Goal: Task Accomplishment & Management: Manage account settings

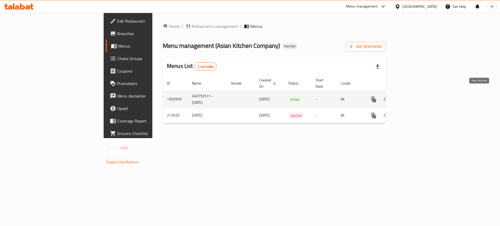
click at [414, 97] on icon "enhanced table" at bounding box center [411, 99] width 5 height 5
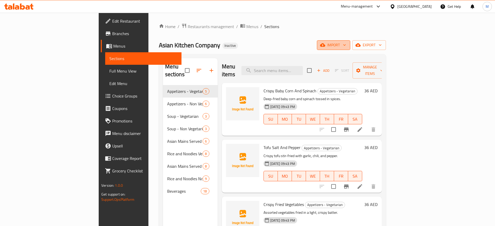
click at [346, 47] on span "import" at bounding box center [333, 45] width 25 height 7
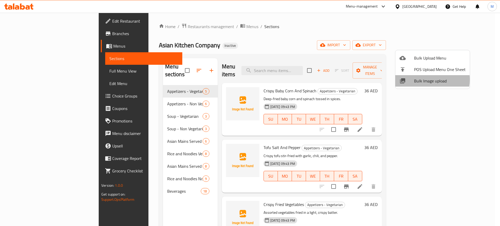
click at [425, 80] on span "Bulk Image upload" at bounding box center [440, 81] width 52 height 6
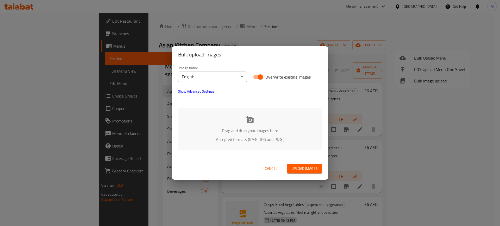
click at [222, 145] on div "Drag and drop your images here Accepted formats (JPEG, JPG and PNG )" at bounding box center [250, 129] width 144 height 42
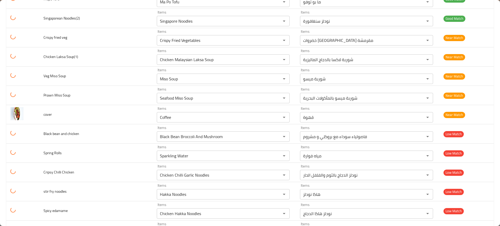
scroll to position [573, 0]
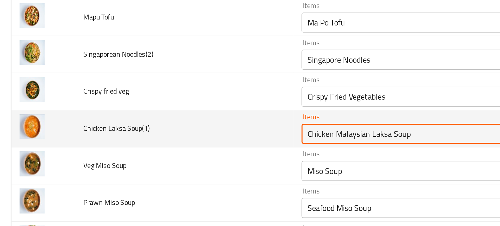
click at [178, 116] on Soup\(1\) "Chicken Malaysian Laksa Soup" at bounding box center [215, 116] width 115 height 7
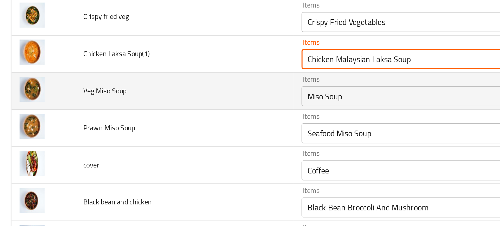
scroll to position [636, 0]
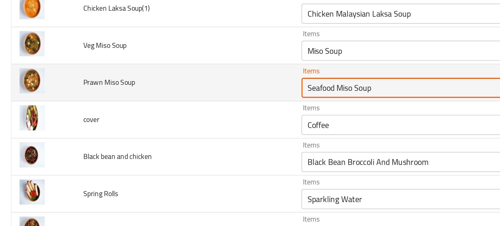
click at [164, 95] on Soup "Seafood Miso Soup" at bounding box center [215, 92] width 115 height 7
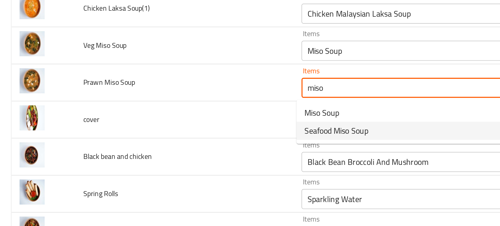
click at [165, 115] on span "Seafood Miso Soup" at bounding box center [174, 114] width 33 height 6
type Soup "Seafood Miso Soup"
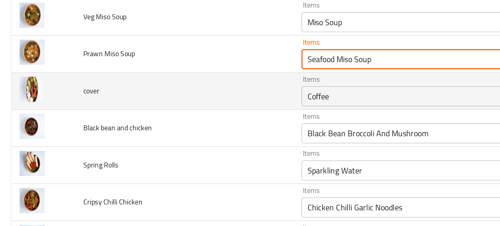
scroll to position [658, 0]
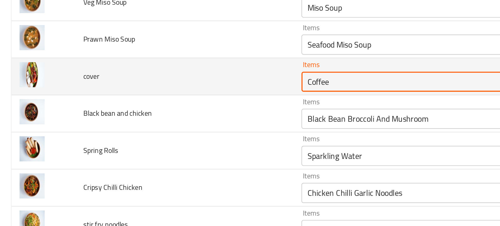
click at [165, 90] on input "Coffee" at bounding box center [215, 88] width 115 height 7
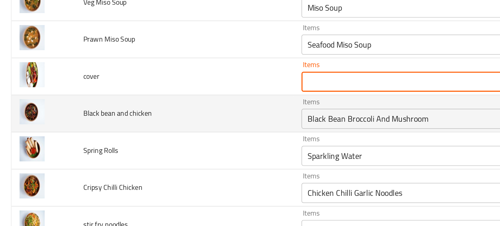
click at [137, 103] on td "Black bean and chicken" at bounding box center [95, 105] width 113 height 19
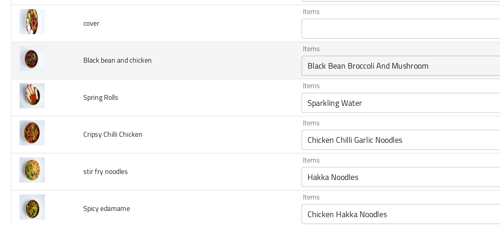
scroll to position [686, 0]
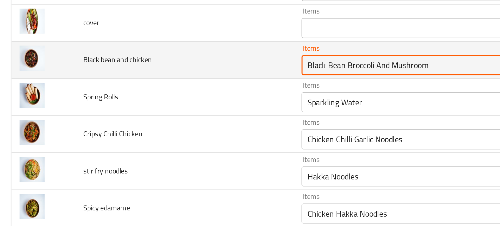
click at [173, 80] on chicken "Black Bean Broccoli And Mushroom" at bounding box center [215, 80] width 115 height 7
click at [176, 81] on chicken "Black Bean Broccoli And Mushroom" at bounding box center [215, 80] width 115 height 7
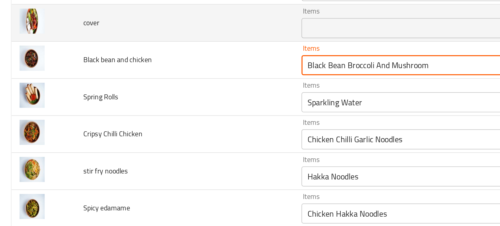
drag, startPoint x: 176, startPoint y: 81, endPoint x: 260, endPoint y: 59, distance: 86.9
type chicken "Black Bea"
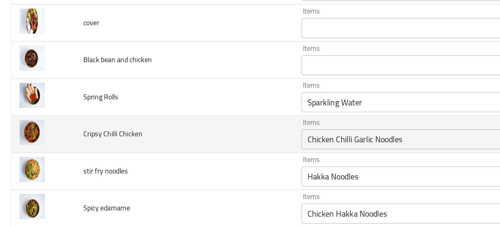
click at [127, 107] on td "Cripsy Chilli Chicken" at bounding box center [95, 116] width 113 height 19
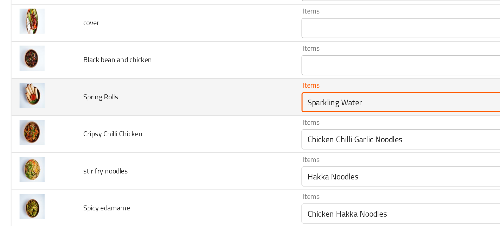
click at [178, 101] on Rolls "Sparkling Water" at bounding box center [215, 99] width 115 height 7
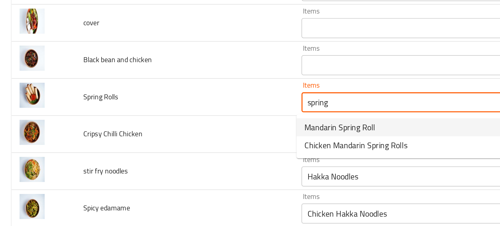
click at [165, 114] on span "Mandarin Spring Roll" at bounding box center [176, 113] width 37 height 6
type Rolls "Mandarin Spring Roll"
type Rolls-ar "سبرينج رول الماندرين"
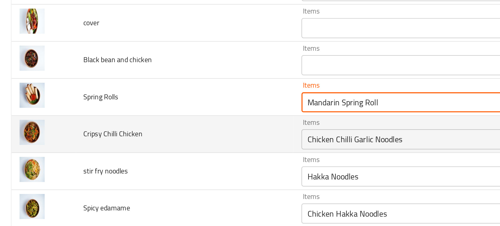
type Rolls "Mandarin Spring Roll"
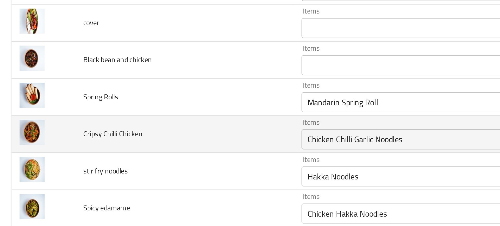
click at [145, 118] on td "Cripsy Chilli Chicken" at bounding box center [95, 116] width 113 height 19
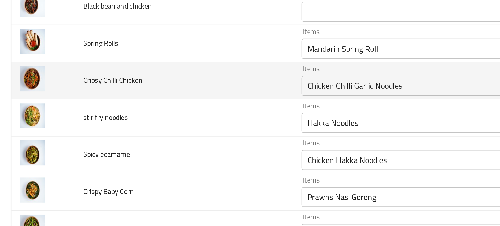
scroll to position [714, 0]
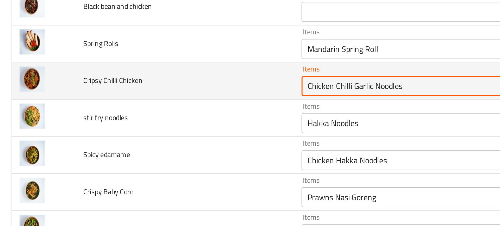
click at [186, 89] on Chicken "Chicken Chilli Garlic Noodles" at bounding box center [215, 91] width 115 height 7
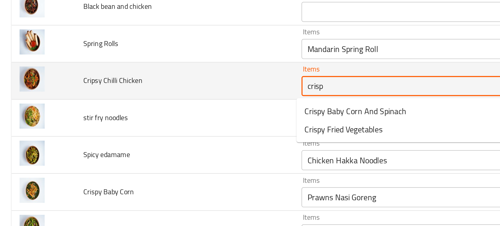
type Chicken "crispy"
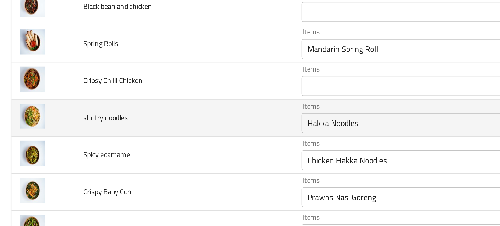
click at [144, 104] on td "stir fry noodles" at bounding box center [95, 107] width 113 height 19
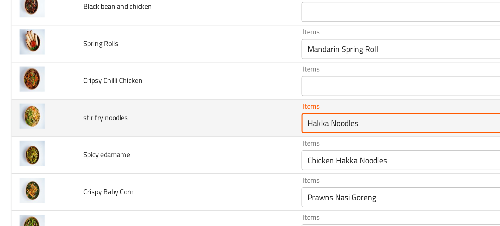
click at [169, 109] on noodles "Hakka Noodles" at bounding box center [215, 110] width 115 height 7
type noodles "s"
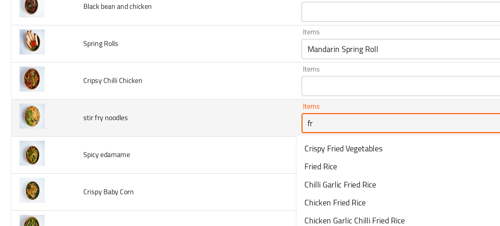
type noodles "fry"
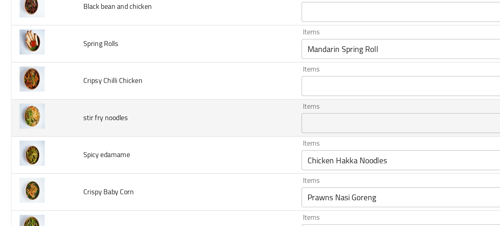
click at [126, 109] on td "stir fry noodles" at bounding box center [95, 107] width 113 height 19
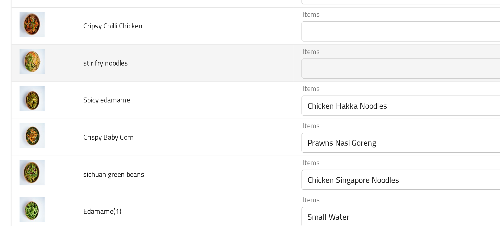
scroll to position [743, 0]
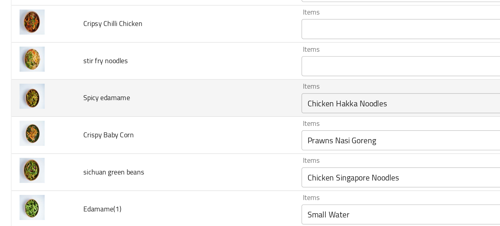
click at [159, 95] on div "Chicken Hakka Noodles Items" at bounding box center [223, 100] width 133 height 10
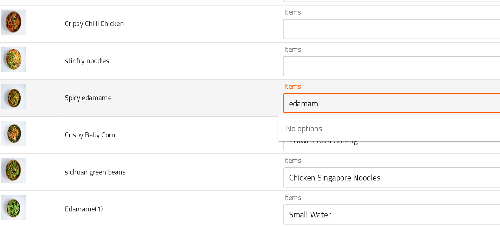
type edamame "edamame"
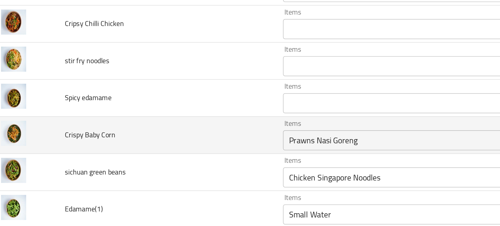
click at [138, 113] on td "Crispy Baby Corn" at bounding box center [95, 116] width 113 height 19
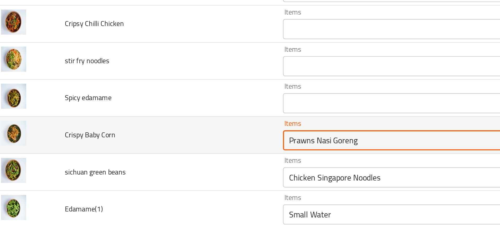
click at [168, 120] on Corn "Prawns Nasi Goreng" at bounding box center [215, 119] width 115 height 7
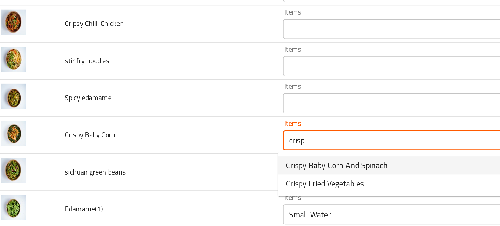
click at [167, 131] on span "Crispy Baby Corn And Spinach" at bounding box center [184, 132] width 53 height 6
type Corn "Crispy Baby Corn And Spinach"
type Corn-ar "ذرة بيبي مقرمشة و السبانخ"
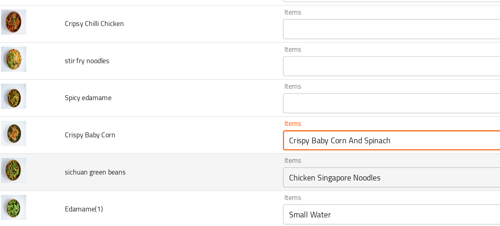
type Corn "Crispy Baby Corn And Spinach"
click at [135, 138] on td "sichuan green beans" at bounding box center [95, 136] width 113 height 19
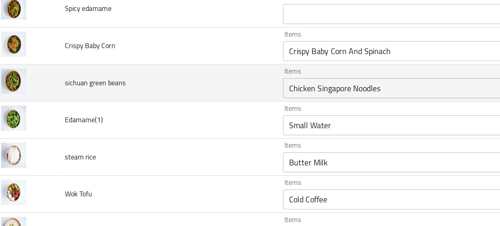
scroll to position [795, 0]
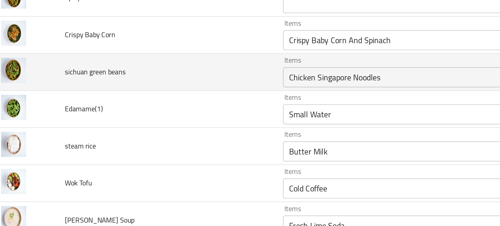
click at [161, 91] on div "Chicken Singapore Noodles Items" at bounding box center [223, 87] width 133 height 10
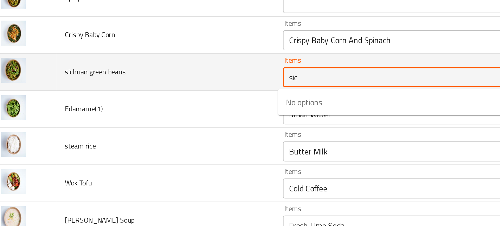
type beans "sich"
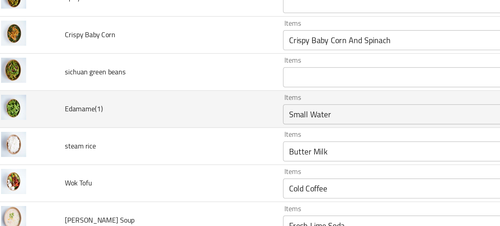
click at [148, 96] on td "Edamame(1)" at bounding box center [95, 103] width 113 height 19
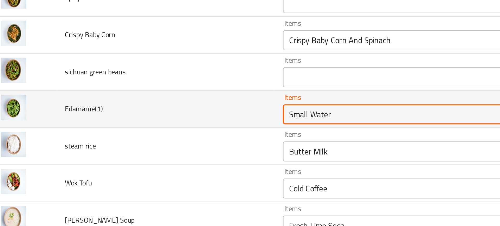
click at [159, 104] on input "Small Water" at bounding box center [215, 105] width 115 height 7
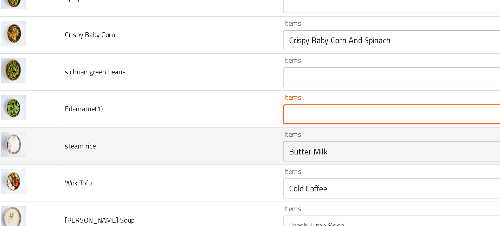
click at [175, 121] on div "Butter Milk Items" at bounding box center [223, 125] width 133 height 10
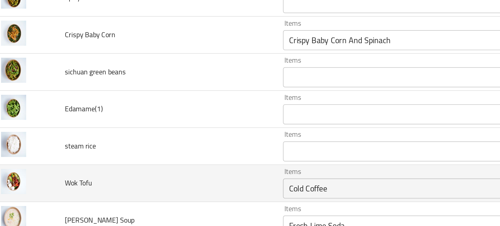
click at [128, 143] on td "Wok Tofu" at bounding box center [95, 141] width 113 height 19
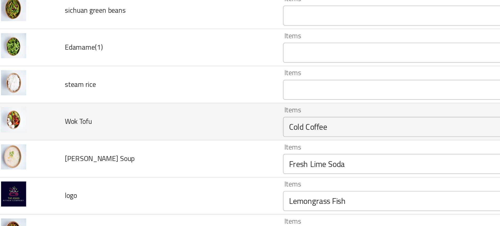
scroll to position [827, 0]
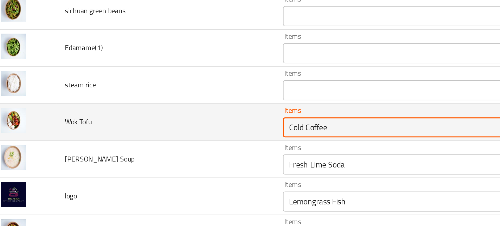
click at [165, 113] on Tofu "Cold Coffee" at bounding box center [215, 112] width 115 height 7
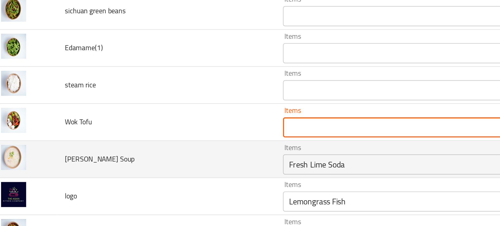
click at [132, 134] on td "Tom Kha Soup" at bounding box center [95, 129] width 113 height 19
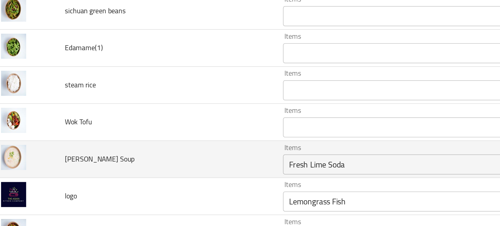
scroll to position [827, 0]
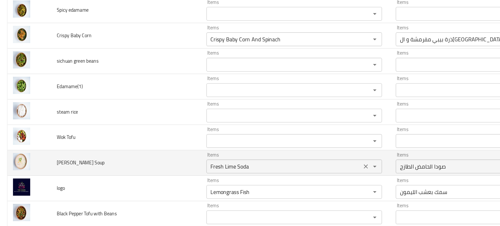
click at [187, 134] on Soup "Fresh Lime Soda" at bounding box center [215, 132] width 115 height 7
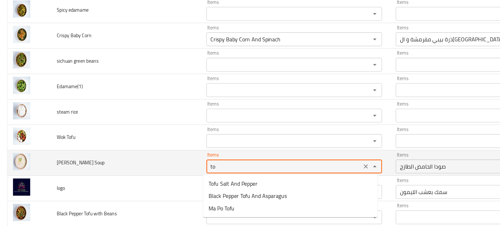
type Soup "t"
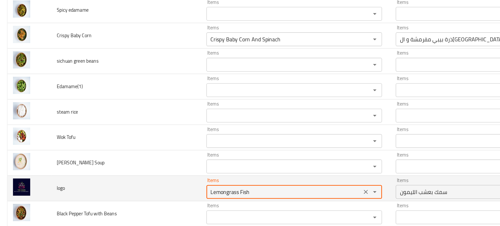
click at [191, 154] on input "Lemongrass Fish" at bounding box center [215, 151] width 115 height 7
click at [93, 151] on td "logo" at bounding box center [95, 148] width 113 height 19
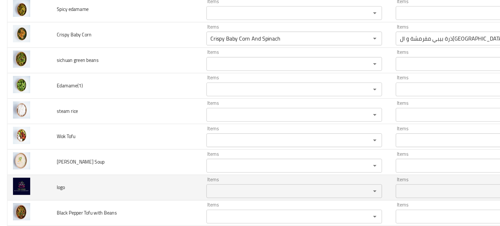
scroll to position [826, 0]
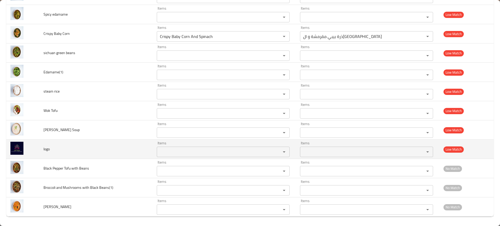
click at [86, 149] on td "logo" at bounding box center [95, 149] width 113 height 19
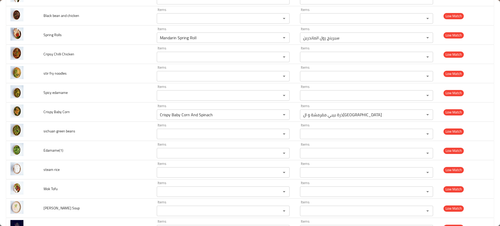
scroll to position [827, 0]
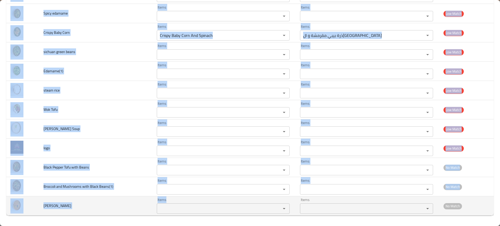
drag, startPoint x: 42, startPoint y: 82, endPoint x: 235, endPoint y: 209, distance: 230.6
copy tbody "Prawn Miso Soup Items Items Items Items Near Match cover Items Items Items Item…"
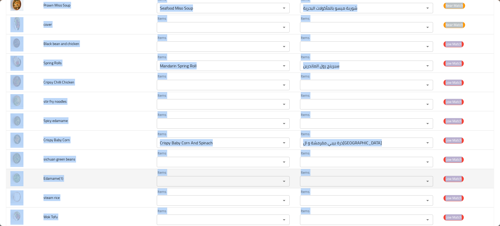
scroll to position [720, 0]
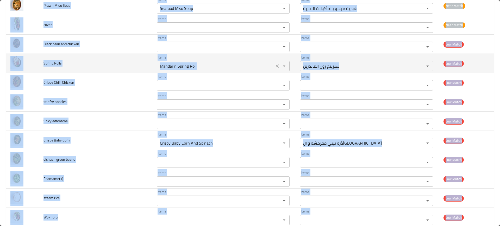
click at [189, 61] on div "Mandarin Spring Roll Items" at bounding box center [223, 66] width 133 height 10
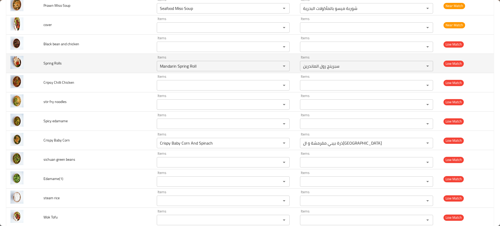
click at [50, 61] on span "Spring Rolls" at bounding box center [52, 63] width 18 height 7
copy span "Spring Rolls"
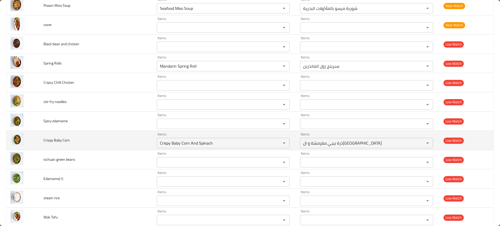
click at [53, 140] on span "Crispy Baby Corn" at bounding box center [56, 140] width 26 height 7
copy span "Crispy Baby Corn"
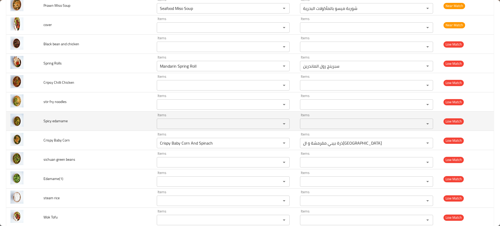
click at [96, 119] on td "Spicy edamame" at bounding box center [95, 121] width 113 height 19
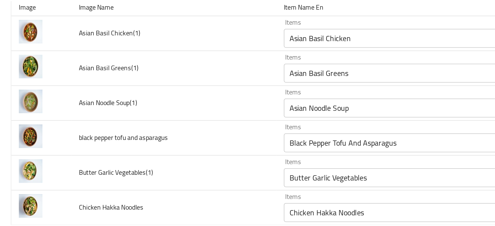
scroll to position [0, 0]
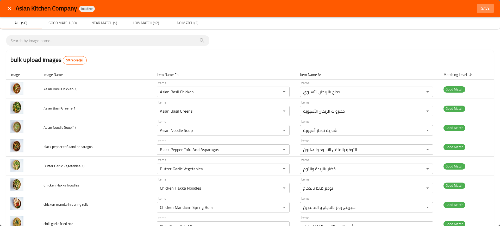
click at [482, 5] on span "Save" at bounding box center [485, 8] width 13 height 7
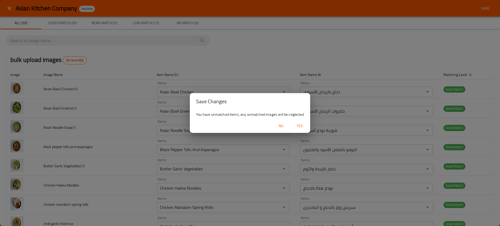
click at [304, 122] on button "Yes" at bounding box center [299, 126] width 17 height 10
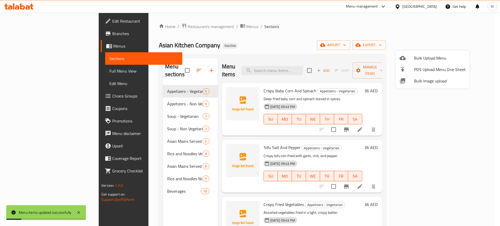
click at [168, 201] on div at bounding box center [250, 113] width 500 height 226
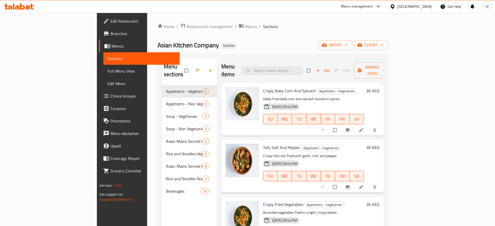
click at [108, 71] on span "Full Menu View" at bounding box center [142, 71] width 68 height 6
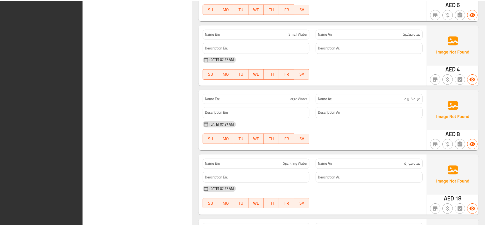
scroll to position [4484, 0]
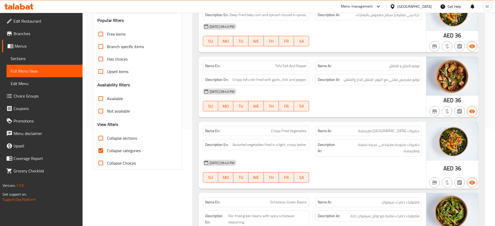
scroll to position [0, 0]
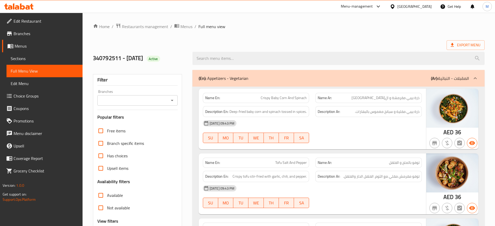
click at [242, 47] on div "340792511 - 16.8.2025 Active" at bounding box center [289, 58] width 398 height 23
click at [185, 48] on div "340792511 - 16.8.2025 Active" at bounding box center [139, 58] width 99 height 23
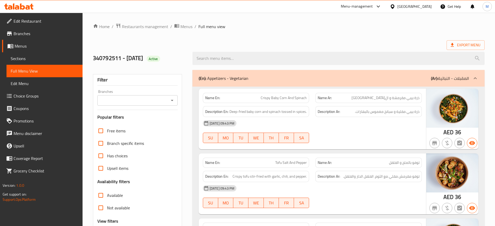
click at [185, 48] on div "340792511 - 16.8.2025 Active" at bounding box center [139, 58] width 99 height 23
click at [61, 16] on link "Edit Restaurant" at bounding box center [42, 21] width 80 height 13
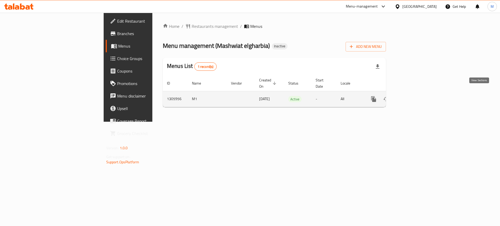
click at [417, 97] on link "enhanced table" at bounding box center [411, 99] width 13 height 13
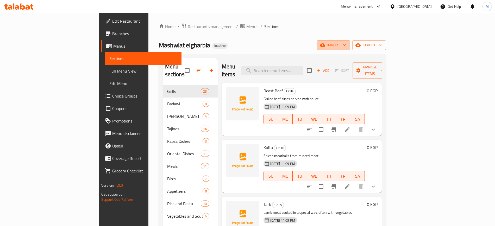
click at [350, 40] on button "import" at bounding box center [333, 45] width 33 height 10
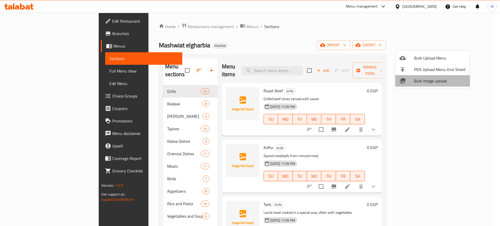
click at [442, 80] on span "Bulk Image upload" at bounding box center [440, 81] width 52 height 6
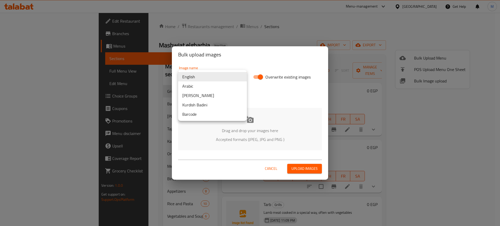
drag, startPoint x: 214, startPoint y: 76, endPoint x: 217, endPoint y: 88, distance: 12.4
click at [217, 88] on body "​ Menu-management Egypt Get Help M Edit Restaurant Branches Menus Sections Full…" at bounding box center [250, 120] width 500 height 214
click at [217, 88] on li "Arabic" at bounding box center [212, 86] width 69 height 9
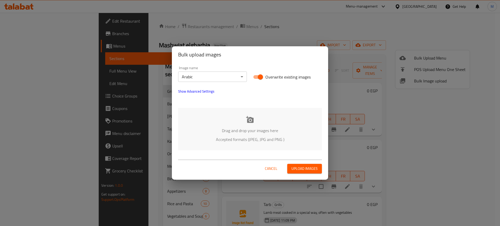
click at [246, 133] on p "Drag and drop your images here" at bounding box center [250, 131] width 128 height 6
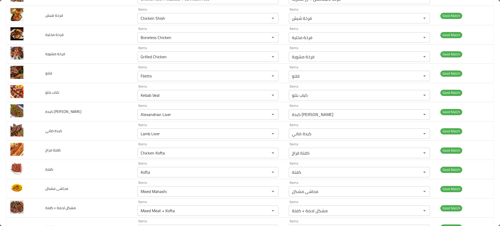
scroll to position [845, 0]
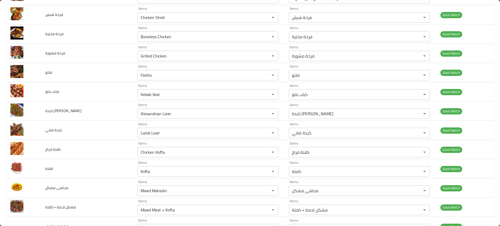
click at [111, 101] on td "كباب بتلو" at bounding box center [87, 91] width 92 height 19
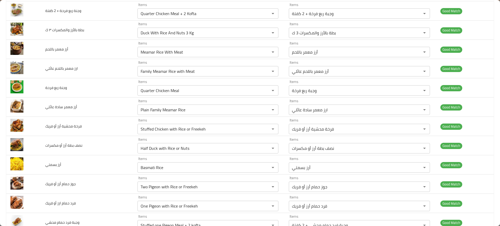
scroll to position [1579, 0]
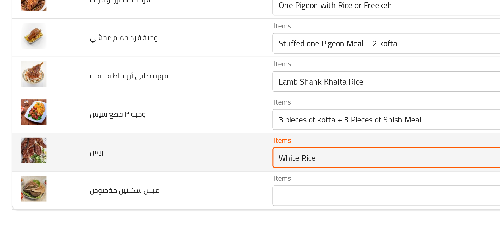
click at [150, 189] on input "White Rice" at bounding box center [200, 189] width 123 height 7
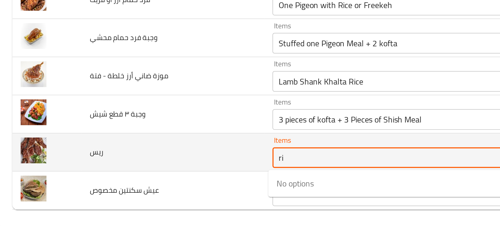
type input "r"
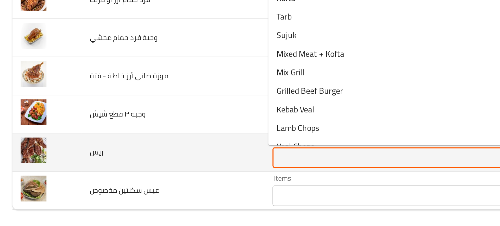
type input "i"
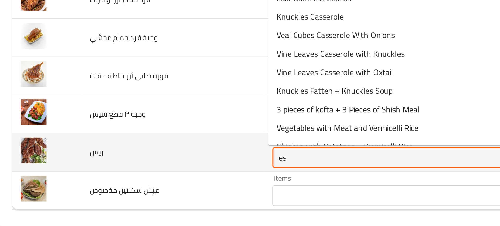
type input "e"
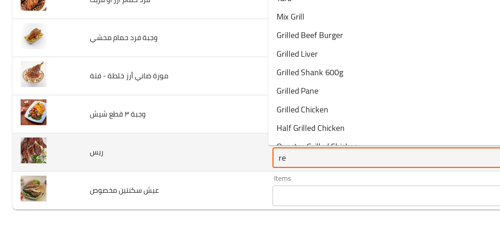
type input "r"
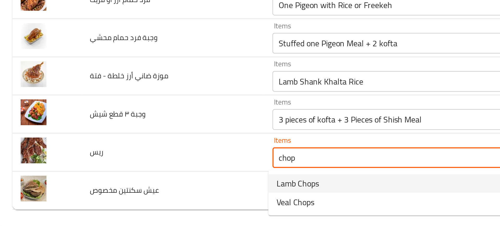
click at [151, 203] on span "Lamb Chops" at bounding box center [150, 202] width 21 height 6
type input "Lamb Chops"
type input "ريش ضاني"
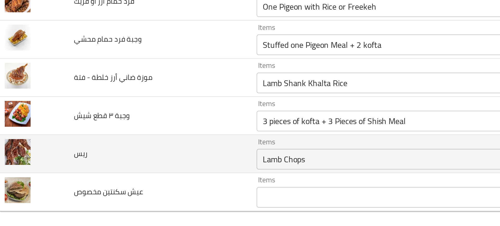
click at [145, 191] on input "Lamb Chops" at bounding box center [200, 189] width 123 height 7
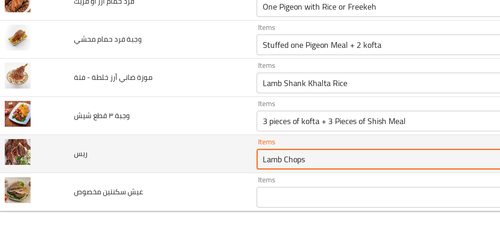
click at [145, 191] on input "Lamb Chops" at bounding box center [200, 189] width 123 height 7
click at [150, 190] on input "Lamb Chops" at bounding box center [200, 189] width 123 height 7
click at [148, 190] on input "Lamb Chops" at bounding box center [200, 189] width 123 height 7
drag, startPoint x: 149, startPoint y: 190, endPoint x: 118, endPoint y: 196, distance: 31.3
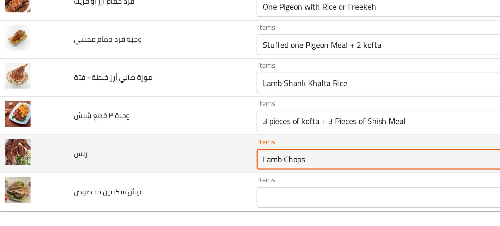
click at [118, 196] on tr "ريس Items Lamb Chops Items Items ريش ضاني Items Low Match" at bounding box center [250, 186] width 488 height 19
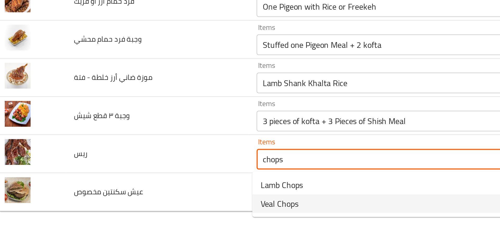
click at [148, 210] on span "Veal Chops" at bounding box center [149, 212] width 19 height 6
type input "Veal Chops"
type input "ريش بتلو"
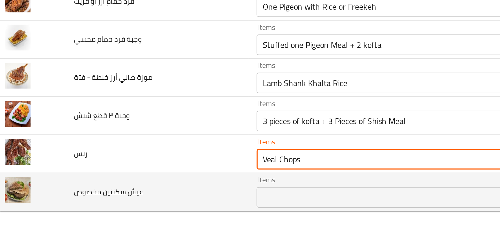
type input "Veal Chops"
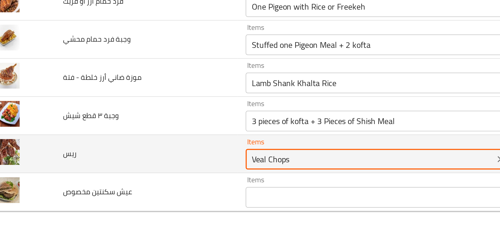
click at [155, 188] on input "Veal Chops" at bounding box center [200, 189] width 123 height 7
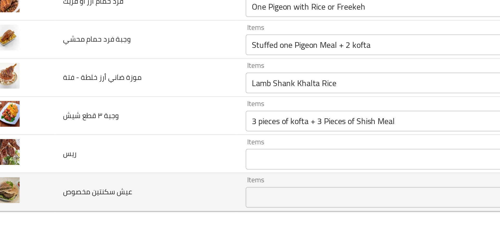
click at [98, 197] on td "عيش سكنتين مخصوص" at bounding box center [87, 206] width 92 height 19
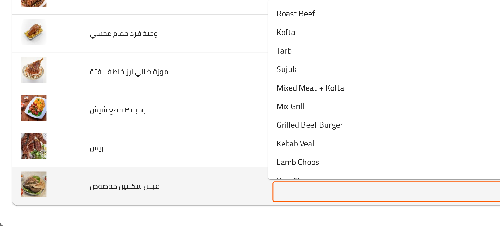
click at [152, 208] on مخصوص "Items" at bounding box center [200, 208] width 123 height 7
click at [157, 209] on مخصوص "Items" at bounding box center [200, 208] width 123 height 7
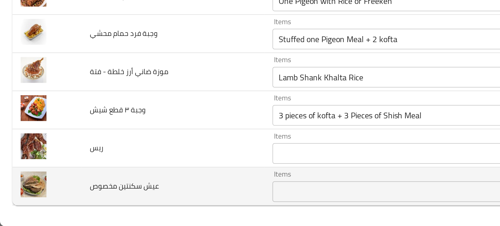
click at [116, 208] on td "عيش سكنتين مخصوص" at bounding box center [87, 206] width 92 height 19
click at [67, 206] on span "عيش سكنتين مخصوص" at bounding box center [62, 206] width 35 height 7
copy span "عيش سكنتين مخصوص"
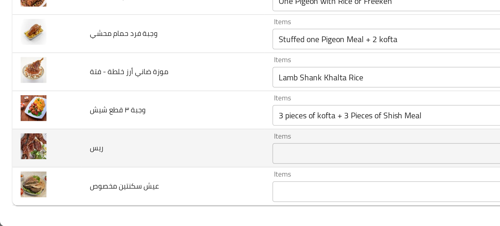
click at [47, 190] on td "ريس" at bounding box center [87, 186] width 92 height 19
click at [43, 190] on div at bounding box center [43, 190] width 0 height 0
copy span "ريس"
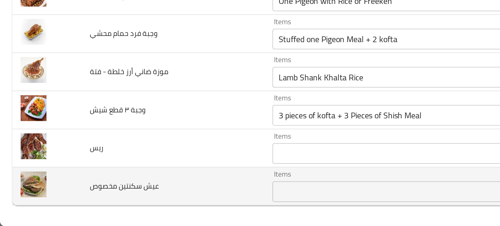
click at [97, 209] on td "عيش سكنتين مخصوص" at bounding box center [87, 206] width 92 height 19
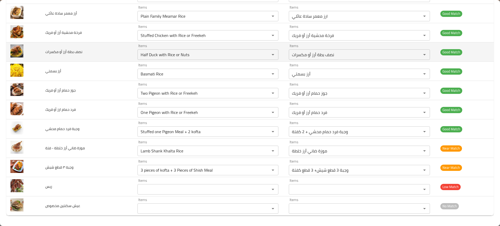
click at [106, 60] on td "نصف بطة أرز أو مكسرات" at bounding box center [87, 51] width 92 height 19
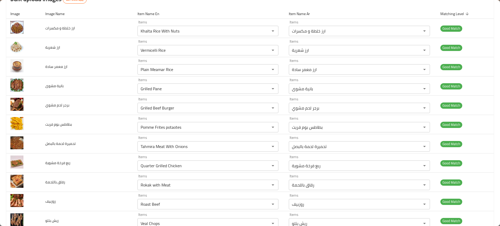
scroll to position [0, 0]
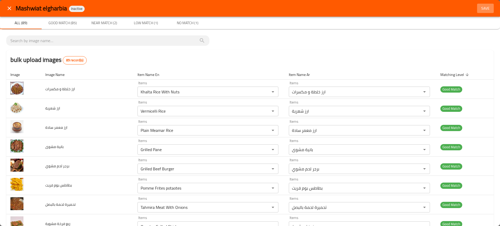
click at [479, 11] on span "Save" at bounding box center [485, 8] width 13 height 7
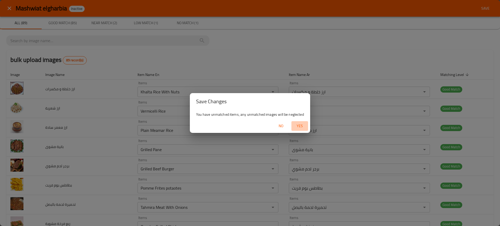
click at [297, 124] on span "Yes" at bounding box center [299, 126] width 13 height 7
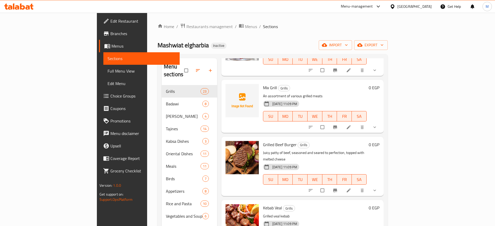
scroll to position [277, 0]
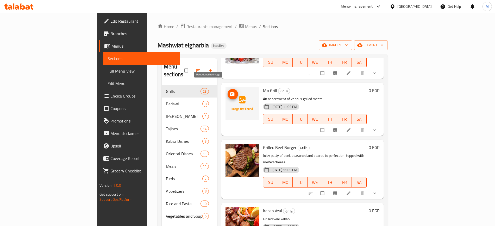
click at [228, 89] on button "upload picture" at bounding box center [233, 94] width 10 height 10
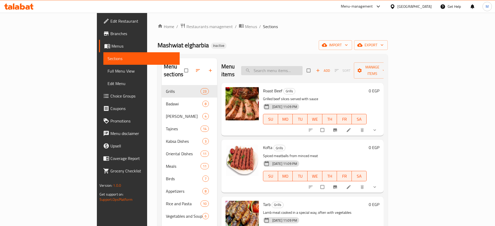
click at [303, 67] on input "search" at bounding box center [271, 70] width 61 height 9
type input "ة"
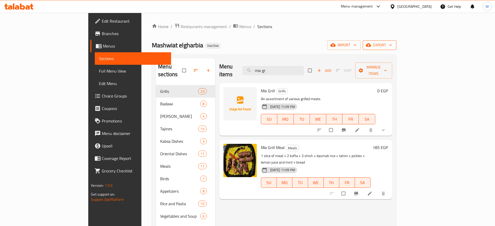
type input "mix gr"
click at [392, 44] on span "export" at bounding box center [379, 45] width 25 height 7
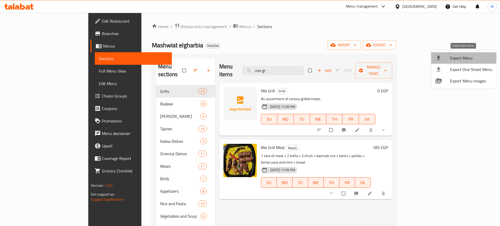
click at [449, 57] on div at bounding box center [442, 58] width 15 height 6
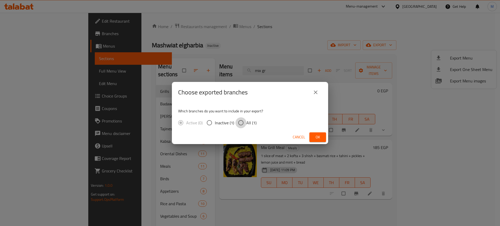
click at [242, 128] on input "All (1)" at bounding box center [240, 122] width 11 height 11
radio input "true"
click at [323, 139] on button "Ok" at bounding box center [317, 138] width 17 height 10
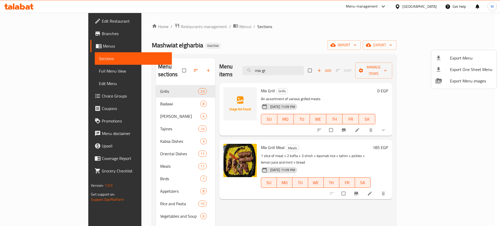
click at [227, 209] on div at bounding box center [250, 113] width 500 height 226
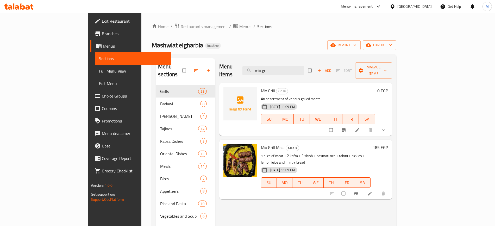
click at [102, 20] on span "Edit Restaurant" at bounding box center [134, 21] width 65 height 6
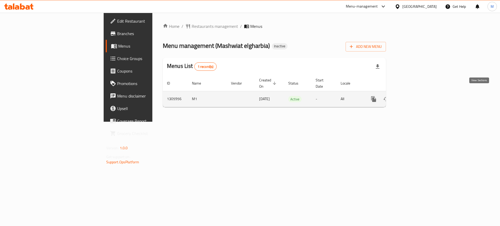
click at [414, 96] on icon "enhanced table" at bounding box center [411, 99] width 6 height 6
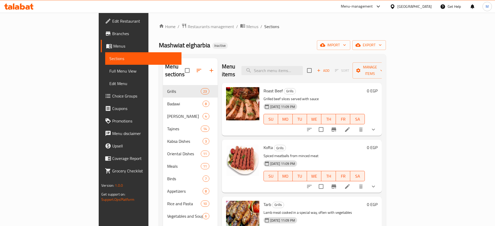
click at [386, 40] on div "Home / Restaurants management / Menus / Sections Mashwiat elgharbia Inactive im…" at bounding box center [272, 156] width 227 height 266
click at [346, 43] on span "import" at bounding box center [333, 45] width 25 height 7
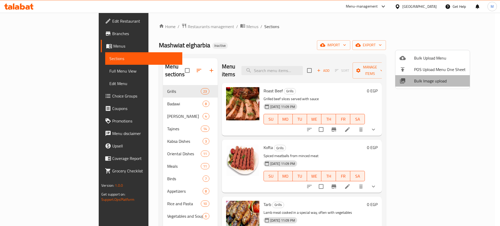
click at [440, 79] on span "Bulk Image upload" at bounding box center [440, 81] width 52 height 6
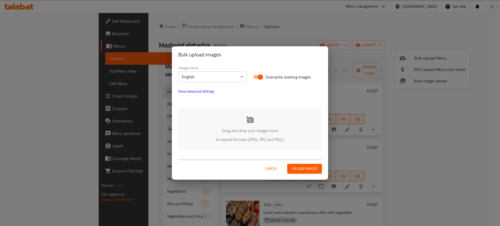
click at [231, 143] on p "Accepted formats (JPEG, JPG and PNG )" at bounding box center [250, 139] width 128 height 6
click at [215, 80] on body "​ Menu-management Egypt Get Help M Edit Restaurant Branches Menus Sections Full…" at bounding box center [250, 120] width 500 height 214
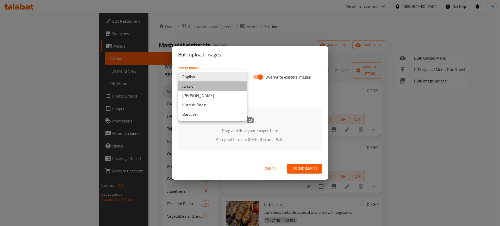
click at [218, 87] on li "Arabic" at bounding box center [212, 86] width 69 height 9
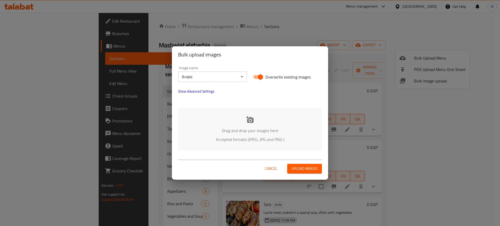
click at [250, 126] on div "Drag and drop your images here Accepted formats (JPEG, JPG and PNG )" at bounding box center [250, 129] width 144 height 42
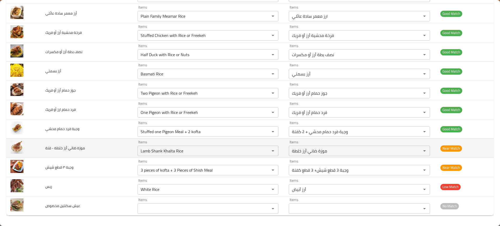
scroll to position [1579, 0]
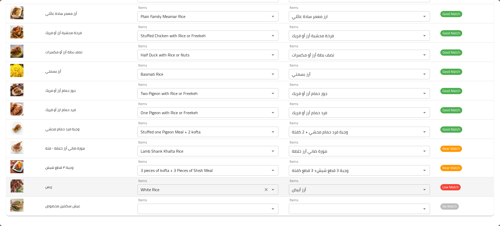
click at [264, 188] on icon "Clear" at bounding box center [266, 189] width 5 height 5
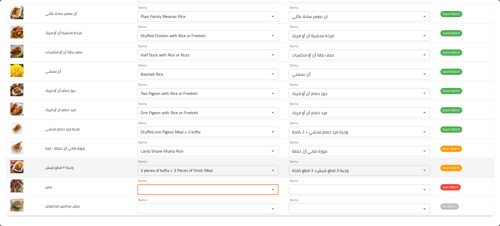
click at [63, 171] on td "وجبة ٣ قطع شيش" at bounding box center [87, 167] width 92 height 19
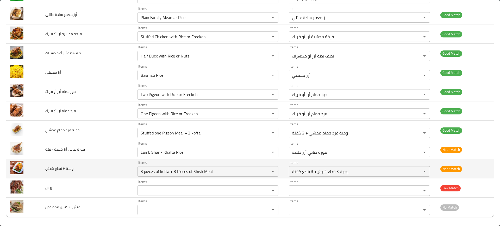
scroll to position [1578, 0]
click at [264, 170] on icon "Clear" at bounding box center [266, 171] width 5 height 5
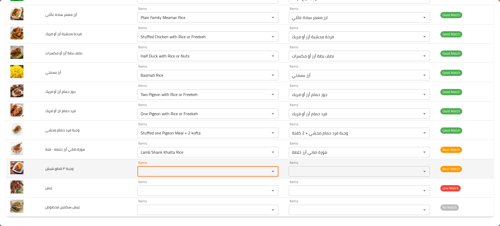
click at [55, 170] on span "وجبة ٣ قطع شيش" at bounding box center [59, 168] width 28 height 7
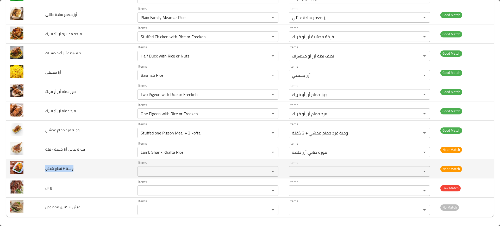
click at [55, 170] on span "وجبة ٣ قطع شيش" at bounding box center [59, 168] width 28 height 7
copy span "وجبة ٣ قطع شيش"
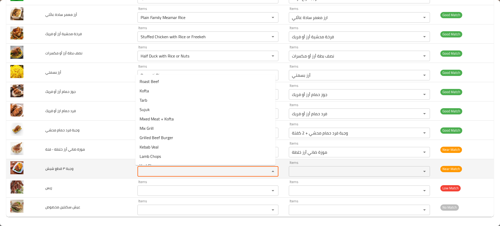
click at [156, 170] on شيش "Items" at bounding box center [200, 171] width 123 height 7
click at [60, 169] on span "وجبة ٣ قطع شيش" at bounding box center [59, 168] width 28 height 7
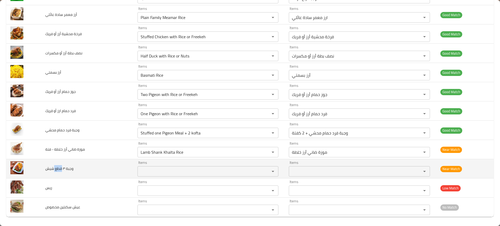
click at [60, 169] on span "وجبة ٣ قطع شيش" at bounding box center [59, 168] width 28 height 7
copy span "وجبة ٣ قطع شيش"
click at [60, 169] on span "وجبة ٣ قطع شيش" at bounding box center [59, 168] width 28 height 7
click at [101, 163] on td "وجبة ٣ قطع شيش" at bounding box center [87, 168] width 92 height 19
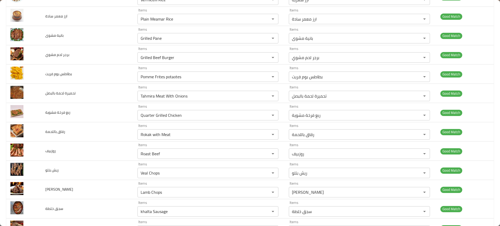
scroll to position [0, 0]
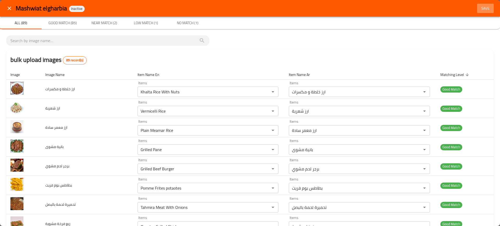
click at [479, 10] on span "Save" at bounding box center [485, 8] width 13 height 7
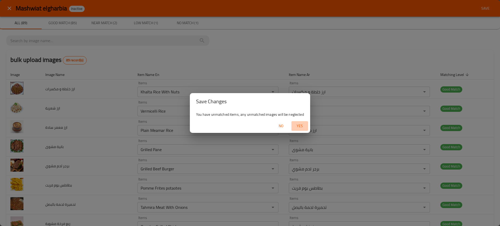
click at [304, 130] on button "Yes" at bounding box center [299, 126] width 17 height 10
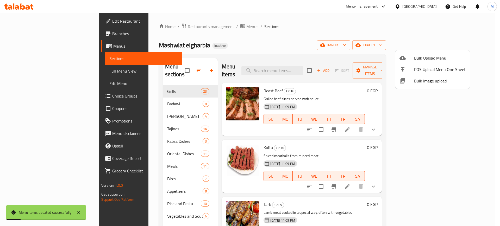
click at [468, 45] on div at bounding box center [250, 113] width 500 height 226
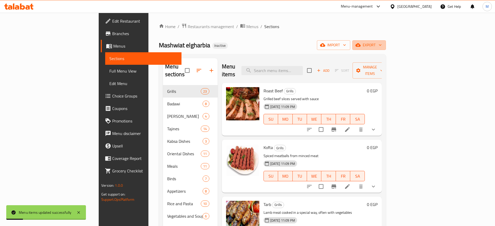
click at [382, 45] on span "export" at bounding box center [369, 45] width 25 height 7
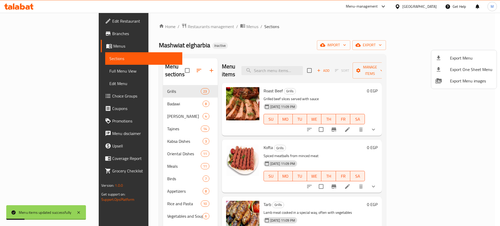
click at [468, 45] on div at bounding box center [250, 113] width 500 height 226
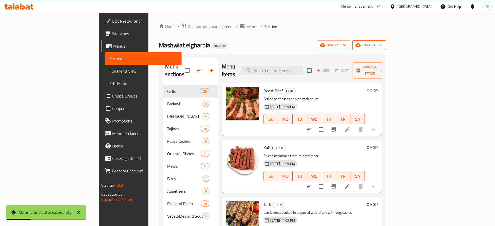
click at [382, 45] on span "export" at bounding box center [369, 45] width 25 height 7
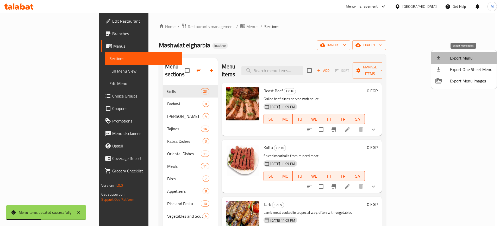
click at [468, 60] on span "Export Menu" at bounding box center [471, 58] width 42 height 6
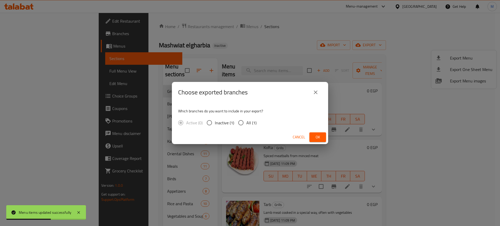
click at [247, 123] on span "All (1)" at bounding box center [251, 123] width 10 height 6
click at [246, 123] on input "All (1)" at bounding box center [240, 122] width 11 height 11
radio input "true"
click at [317, 136] on span "Ok" at bounding box center [318, 137] width 8 height 7
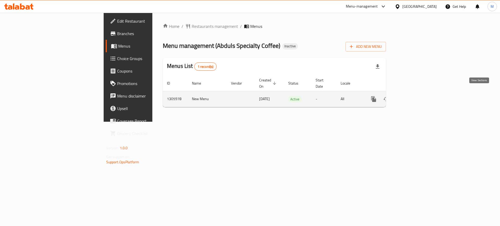
click at [414, 96] on icon "enhanced table" at bounding box center [411, 99] width 6 height 6
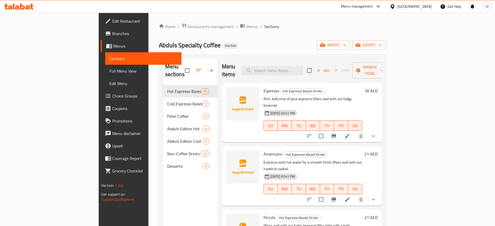
click at [273, 30] on ol "Home / Restaurants management / Menus / Sections" at bounding box center [272, 26] width 227 height 7
click at [346, 44] on span "import" at bounding box center [333, 45] width 25 height 7
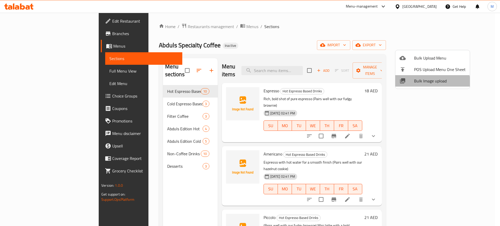
click at [425, 85] on li "Bulk Image upload" at bounding box center [432, 80] width 74 height 11
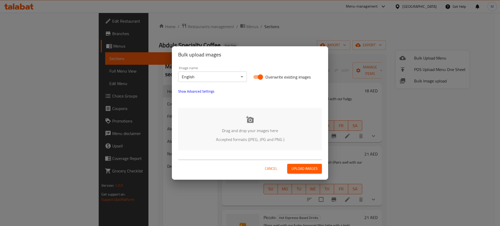
click at [264, 116] on div "Drag and drop your images here Accepted formats (JPEG, JPG and PNG )" at bounding box center [250, 129] width 144 height 42
click at [203, 93] on span "Show Advanced Settings" at bounding box center [196, 91] width 36 height 6
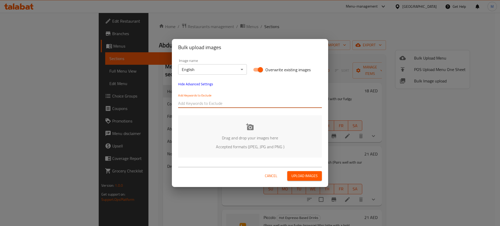
click at [213, 103] on input "text" at bounding box center [250, 103] width 144 height 8
paste input "AbdulsSpecialityCoffee_"
type input "AbdulsSpecialityCoffee_"
click at [236, 128] on div "Drag and drop your images here Accepted formats (JPEG, JPG and PNG )" at bounding box center [250, 136] width 144 height 42
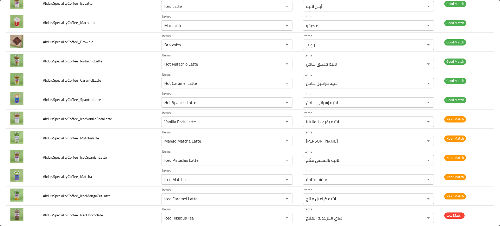
scroll to position [259, 0]
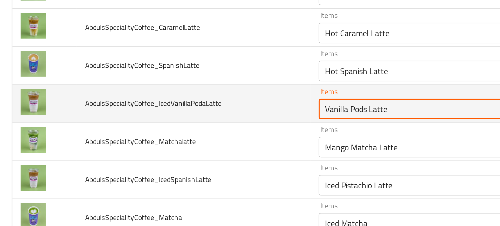
click at [175, 123] on input "Vanilla Pods Latte" at bounding box center [219, 121] width 113 height 7
click at [176, 124] on input "Vanilla Pods Latte" at bounding box center [219, 121] width 113 height 7
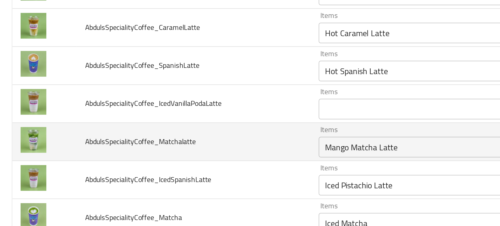
click at [146, 139] on td "AbdulsSpecialityCoffee_Matchalatte" at bounding box center [98, 138] width 118 height 19
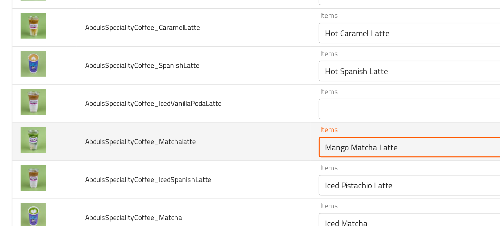
click at [169, 143] on input "Mango Matcha Latte" at bounding box center [219, 141] width 113 height 7
click at [174, 142] on input "Mango Matcha Latte" at bounding box center [219, 141] width 113 height 7
drag, startPoint x: 176, startPoint y: 142, endPoint x: 139, endPoint y: 140, distance: 36.5
click at [139, 140] on tr "AbdulsSpecialityCoffee_Matchalatte Items Mango Matcha Latte Items Items مانجو م…" at bounding box center [250, 138] width 488 height 19
type input "Matcha Latte"
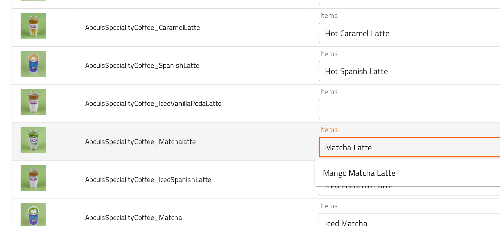
scroll to position [279, 0]
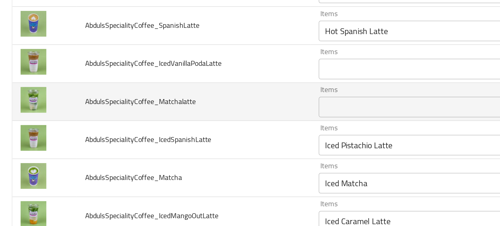
click at [139, 140] on td "AbdulsSpecialityCoffee_IcedSpanishLatte" at bounding box center [98, 137] width 118 height 19
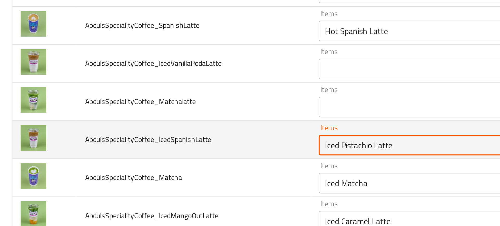
click at [174, 140] on input "Iced Pistachio Latte" at bounding box center [219, 140] width 113 height 7
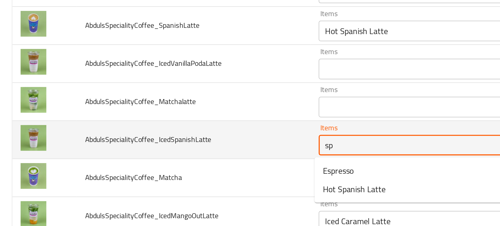
type input "spa"
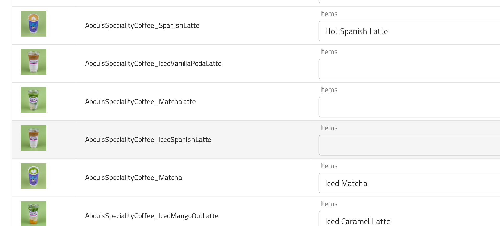
click at [137, 145] on td "AbdulsSpecialityCoffee_IcedSpanishLatte" at bounding box center [98, 137] width 118 height 19
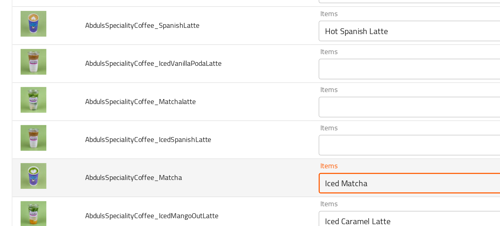
click at [166, 157] on input "Iced Matcha" at bounding box center [219, 159] width 113 height 7
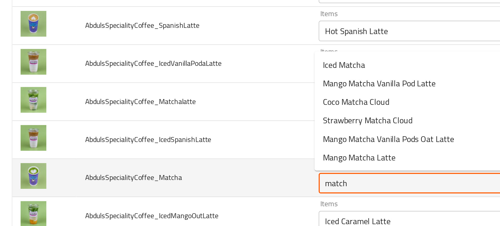
type input "matcha"
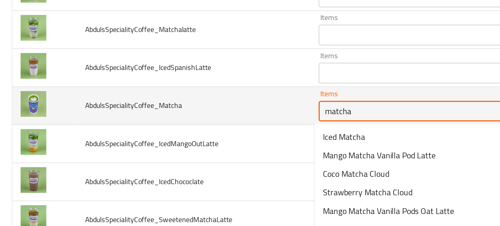
scroll to position [315, 0]
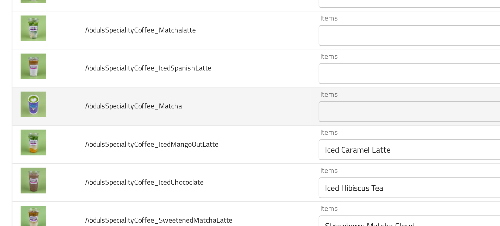
click at [157, 158] on td "Items Iced Hibiscus Tea Items" at bounding box center [227, 159] width 141 height 19
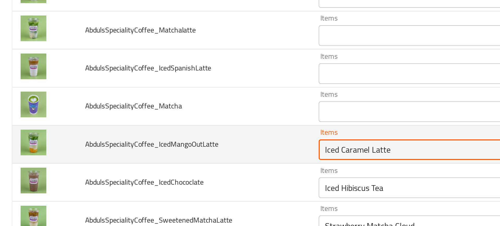
click at [180, 141] on input "Iced Caramel Latte" at bounding box center [219, 142] width 113 height 7
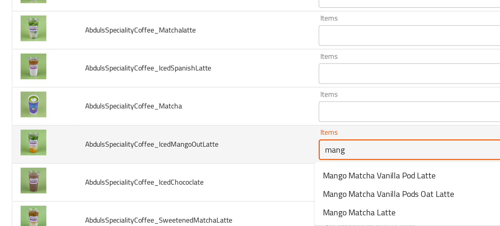
type input "mango"
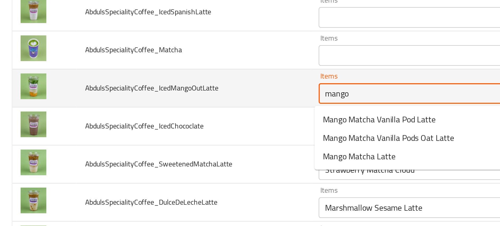
scroll to position [343, 0]
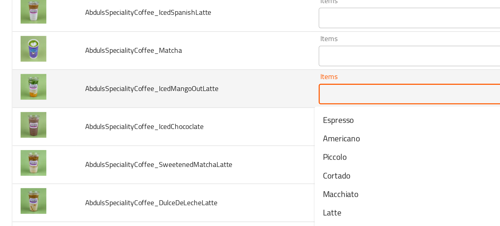
click at [121, 146] on td "AbdulsSpecialityCoffee_SweetenedMatchaLatte" at bounding box center [98, 150] width 118 height 19
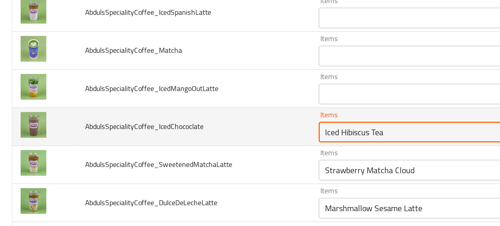
click at [178, 134] on input "Iced Hibiscus Tea" at bounding box center [219, 133] width 113 height 7
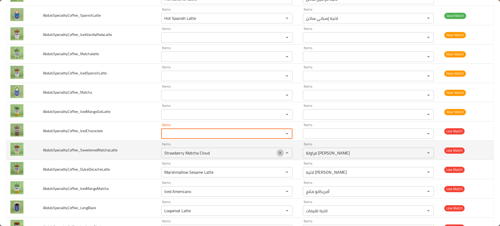
click at [279, 153] on icon "Clear" at bounding box center [280, 153] width 3 height 3
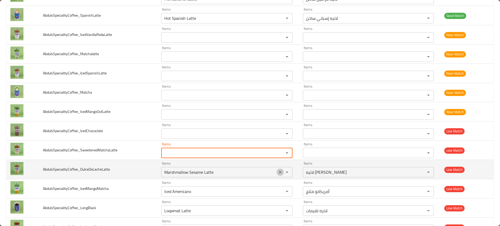
click at [277, 169] on button "Clear" at bounding box center [280, 172] width 7 height 7
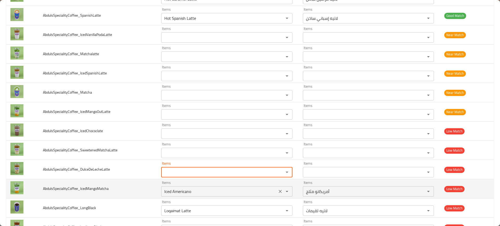
click at [277, 188] on button "Clear" at bounding box center [280, 191] width 7 height 7
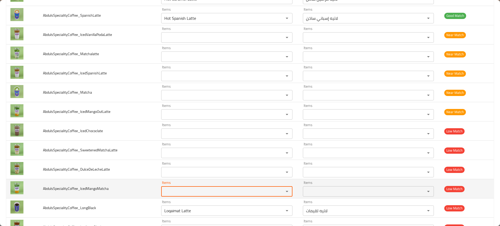
scroll to position [384, 0]
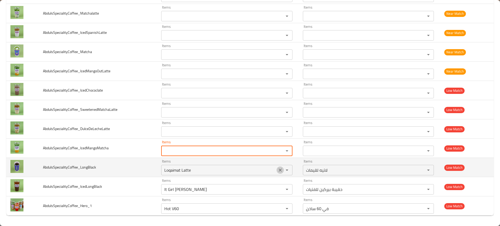
click at [278, 168] on icon "Clear" at bounding box center [280, 170] width 5 height 5
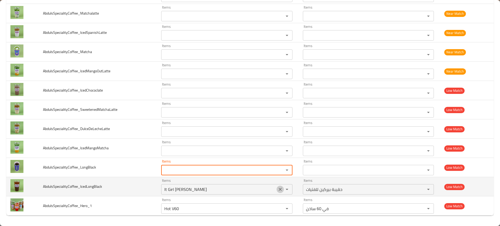
click at [278, 187] on icon "Clear" at bounding box center [280, 189] width 5 height 5
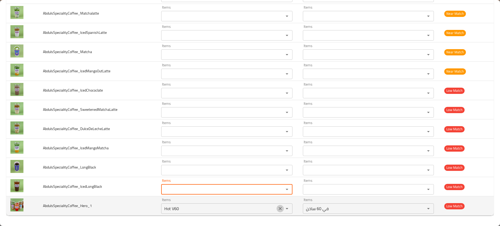
click at [278, 207] on icon "Clear" at bounding box center [280, 208] width 5 height 5
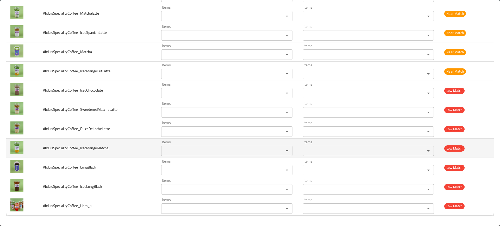
click at [89, 155] on td "AbdulsSpecialityCoffee_IcedMangoMatcha" at bounding box center [98, 148] width 118 height 19
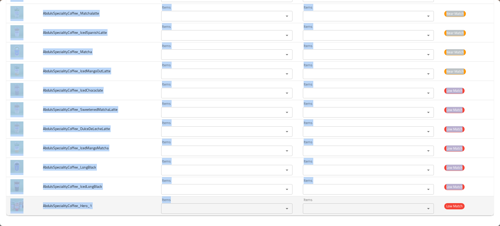
drag, startPoint x: 37, startPoint y: 46, endPoint x: 211, endPoint y: 214, distance: 242.4
copy tbody "AbdulsSpecialityCoffee_SpanishLatte Items Items Items Items Good Match AbdulsSp…"
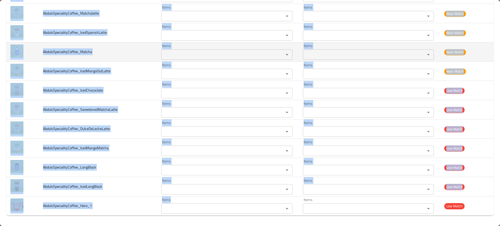
click at [123, 61] on td "AbdulsSpecialityCoffee_Matcha" at bounding box center [98, 51] width 118 height 19
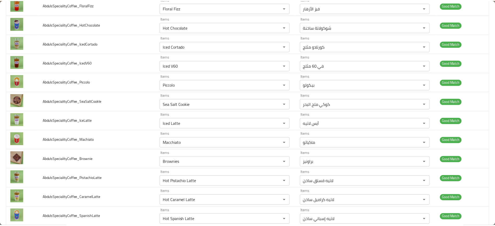
scroll to position [0, 0]
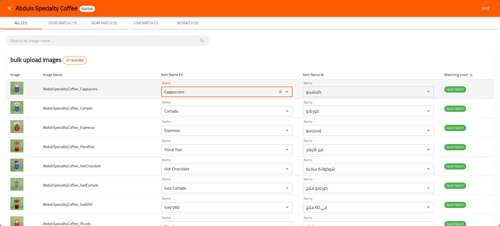
click at [187, 95] on input "Cappuccino" at bounding box center [219, 91] width 113 height 7
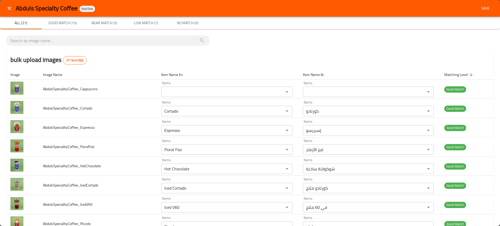
click at [479, 14] on div "Abduls Specialty Coffee Inactive Save" at bounding box center [250, 8] width 500 height 17
click at [479, 12] on button "Save" at bounding box center [485, 9] width 17 height 10
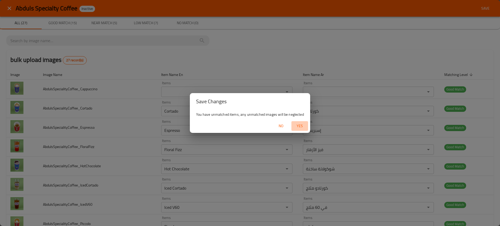
click at [303, 128] on span "Yes" at bounding box center [299, 126] width 13 height 7
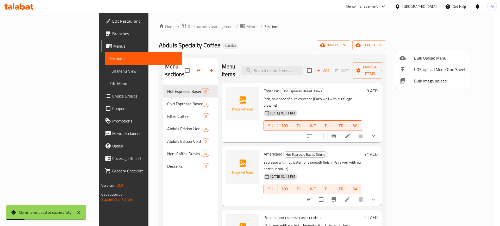
click at [293, 65] on div at bounding box center [250, 113] width 500 height 226
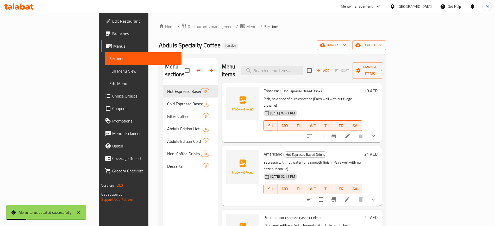
click at [293, 66] on input "search" at bounding box center [271, 70] width 61 height 9
paste input "Cappuccino"
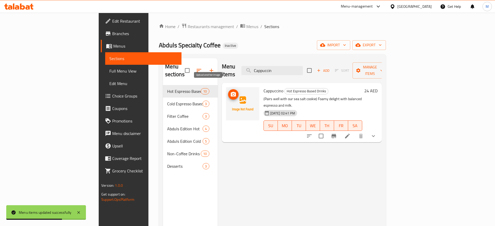
type input "Cappuccin"
click at [231, 92] on icon "upload picture" at bounding box center [233, 94] width 5 height 5
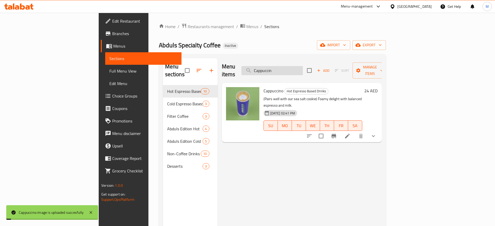
click at [303, 68] on input "Cappuccin" at bounding box center [271, 70] width 61 height 9
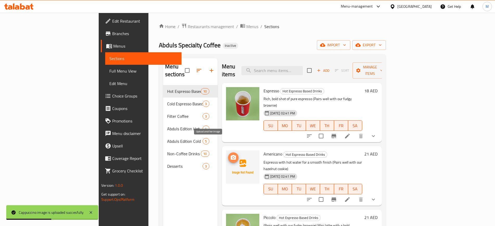
click at [228, 155] on span "upload picture" at bounding box center [233, 158] width 10 height 6
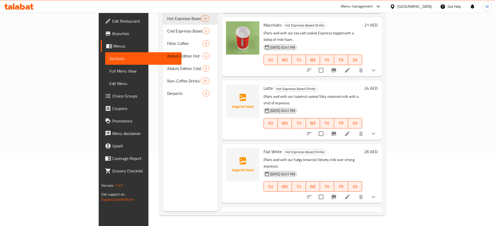
scroll to position [245, 0]
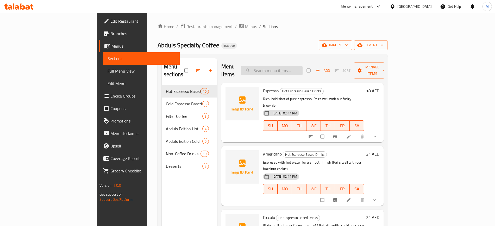
click at [303, 66] on input "search" at bounding box center [271, 70] width 61 height 9
paste input "Vanilla Pods Latte"
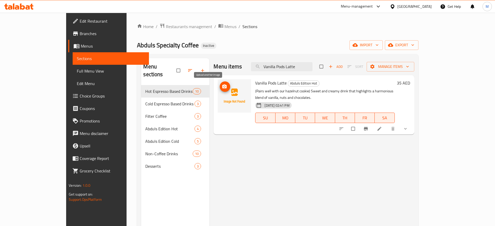
type input "Vanilla Pods Latte"
click at [220, 89] on span "upload picture" at bounding box center [225, 86] width 10 height 5
click at [209, 175] on div "Menu items Vanilla Pods Latte Add Sort Manage items Vanilla Pods Latte Abduls E…" at bounding box center [311, 171] width 205 height 226
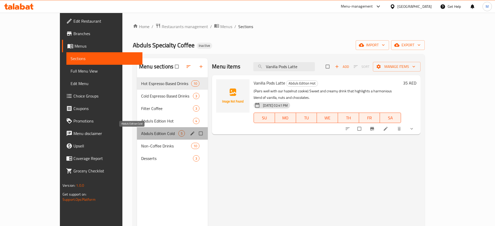
click at [149, 134] on span "Abduls Edition Cold" at bounding box center [159, 133] width 37 height 6
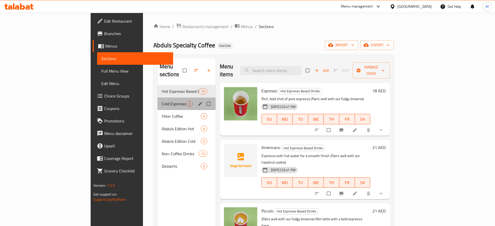
click at [158, 98] on div "Cold Espresso Based Drinks 3" at bounding box center [187, 104] width 58 height 13
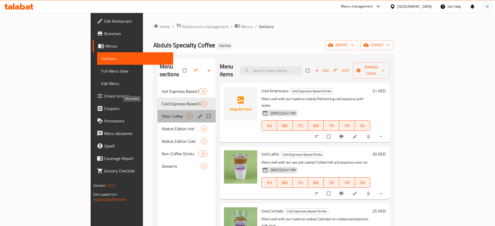
click at [162, 113] on span "Filter Coffee" at bounding box center [174, 116] width 24 height 6
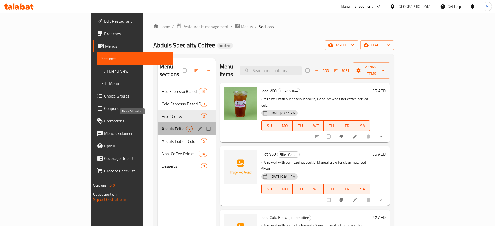
click at [162, 126] on span "Abduls Edition Hot" at bounding box center [174, 129] width 24 height 6
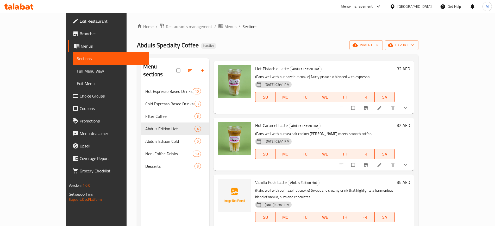
scroll to position [73, 0]
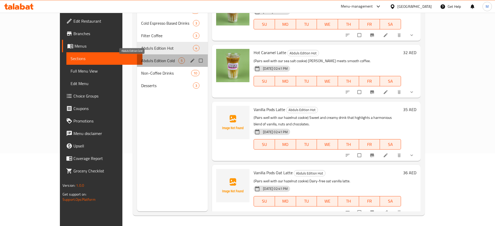
click at [141, 62] on span "Abduls Edition Cold" at bounding box center [159, 61] width 37 height 6
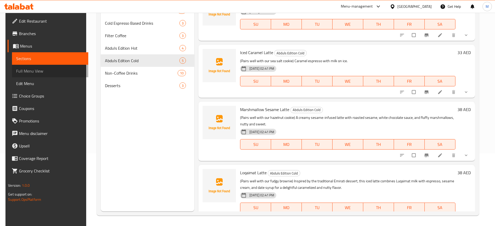
click at [22, 68] on span "Full Menu View" at bounding box center [50, 71] width 68 height 6
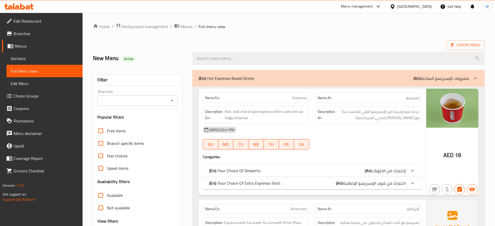
click at [136, 58] on h2 "New Menu Active" at bounding box center [139, 58] width 93 height 8
click at [43, 22] on span "Edit Restaurant" at bounding box center [46, 21] width 65 height 6
